Goal: Task Accomplishment & Management: Use online tool/utility

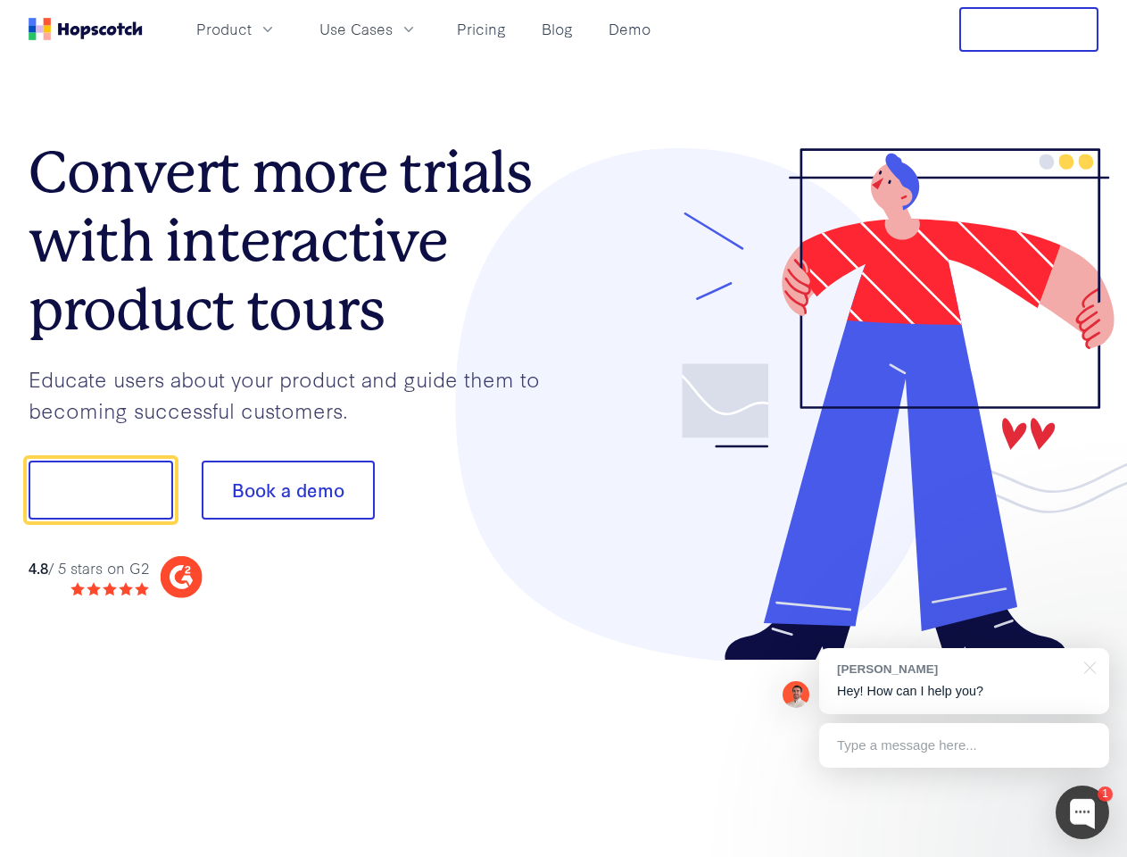
click at [564, 428] on div at bounding box center [831, 404] width 535 height 513
click at [252, 29] on span "Product" at bounding box center [223, 29] width 55 height 22
click at [393, 29] on span "Use Cases" at bounding box center [355, 29] width 73 height 22
click at [1029, 29] on button "Free Trial" at bounding box center [1028, 29] width 139 height 45
click at [100, 490] on button "Show me!" at bounding box center [101, 489] width 145 height 59
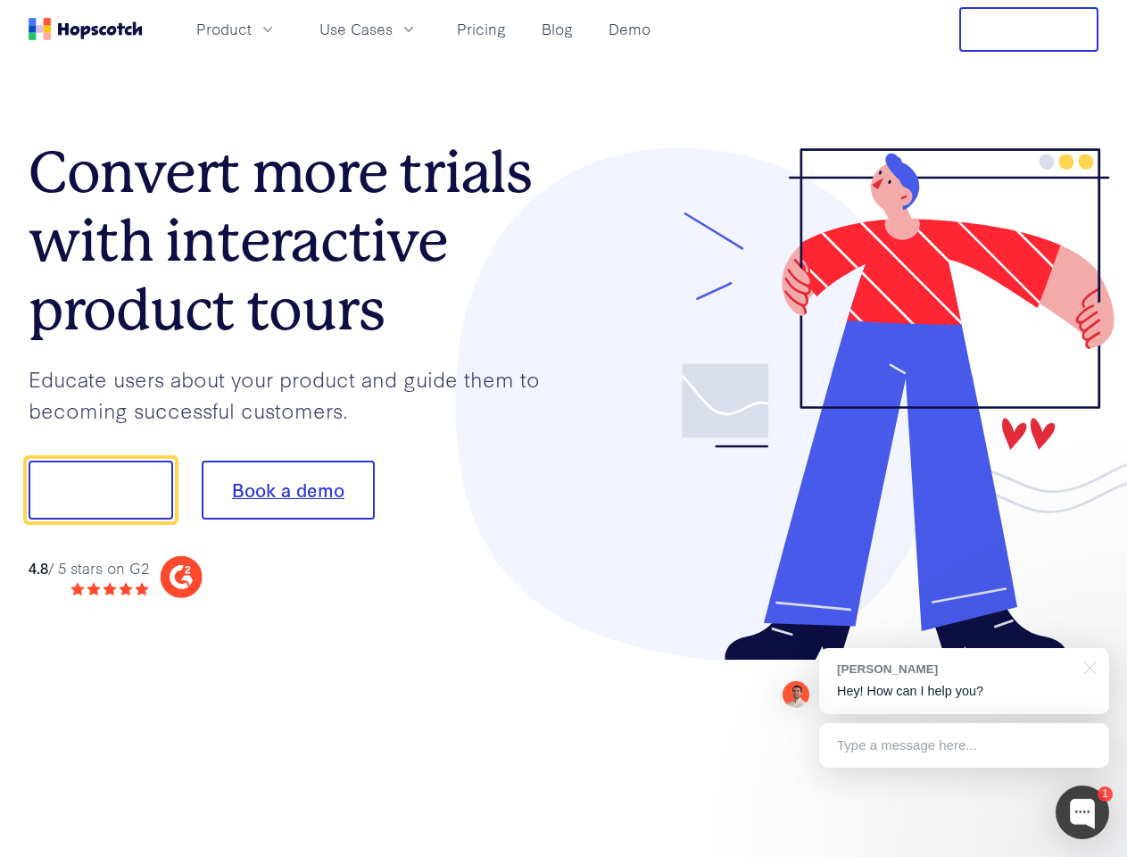
click at [287, 490] on button "Book a demo" at bounding box center [288, 489] width 173 height 59
click at [1082, 812] on div at bounding box center [1083, 812] width 54 height 54
click at [964, 681] on div "[PERSON_NAME] Hey! How can I help you?" at bounding box center [964, 681] width 290 height 66
click at [1087, 666] on div at bounding box center [941, 487] width 335 height 595
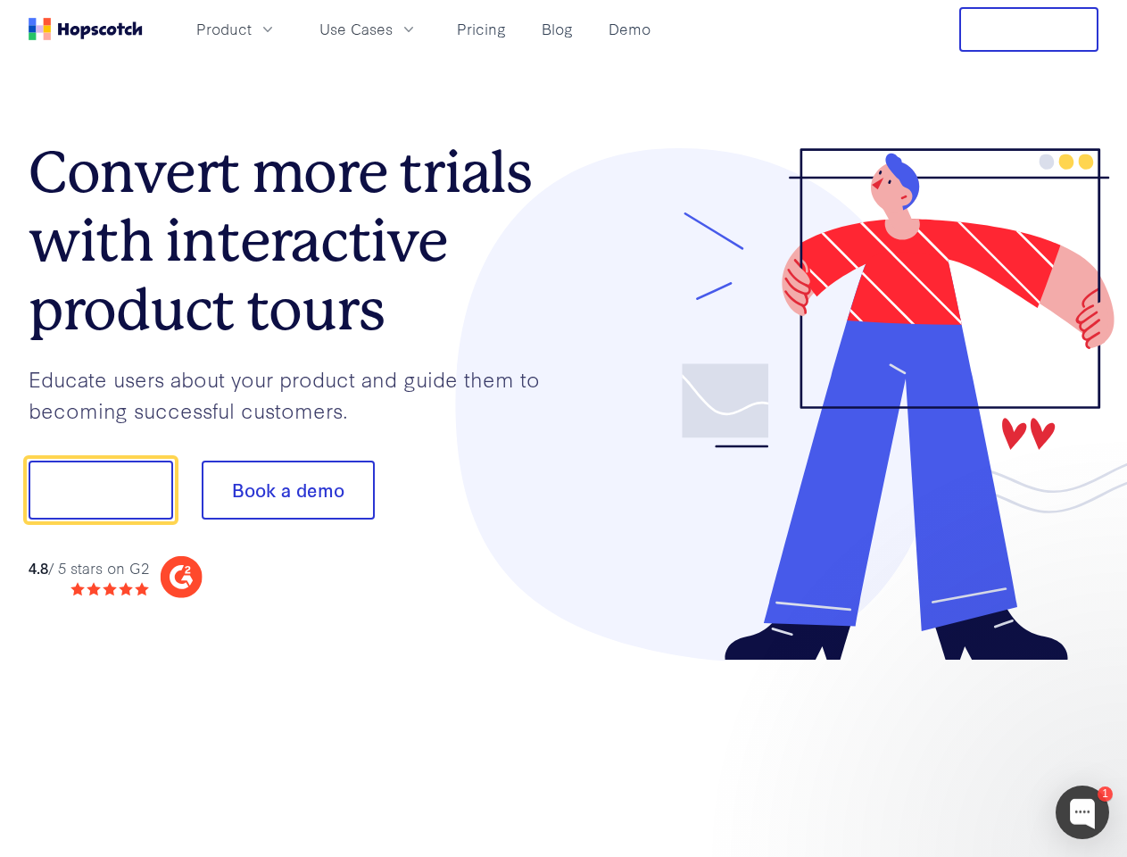
click at [964, 745] on div at bounding box center [941, 487] width 335 height 595
